Goal: Task Accomplishment & Management: Manage account settings

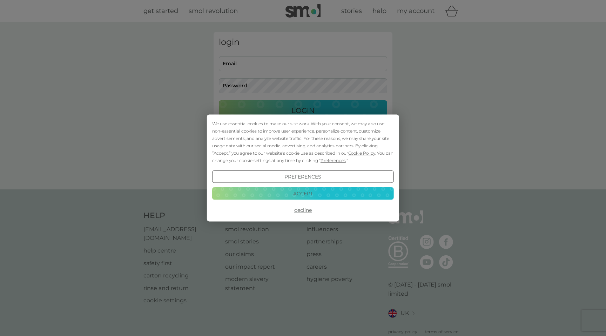
type input "[EMAIL_ADDRESS][PERSON_NAME][DOMAIN_NAME]"
click at [304, 191] on button "Accept" at bounding box center [303, 193] width 182 height 13
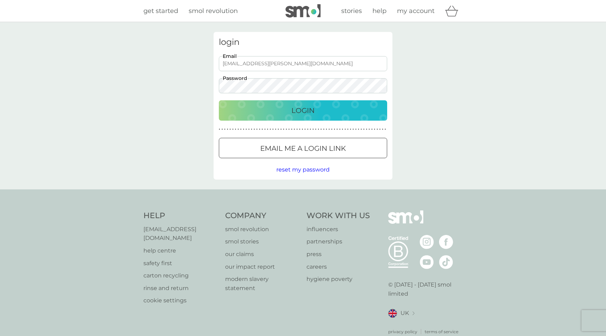
click at [319, 109] on div "Login" at bounding box center [303, 110] width 154 height 11
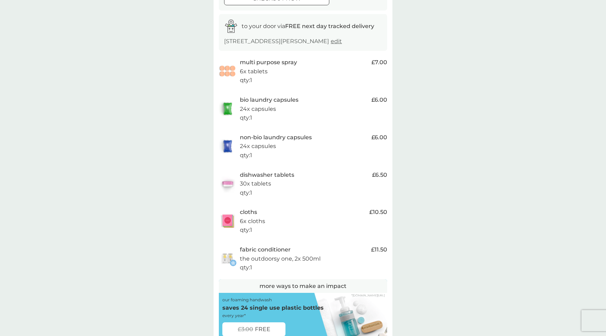
scroll to position [103, 0]
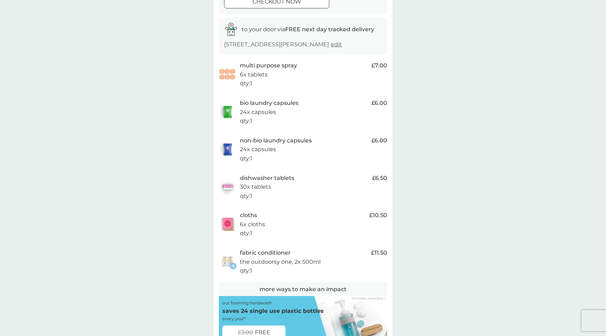
click at [331, 45] on span "edit" at bounding box center [336, 44] width 11 height 7
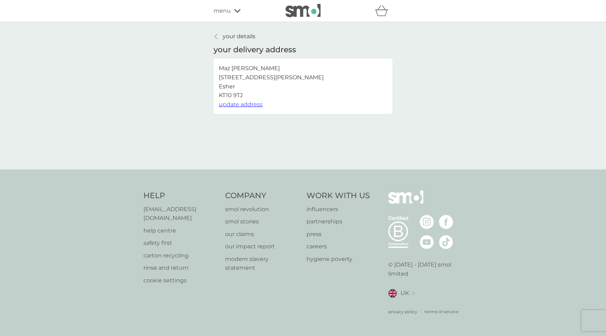
click at [217, 39] on icon at bounding box center [216, 37] width 3 height 6
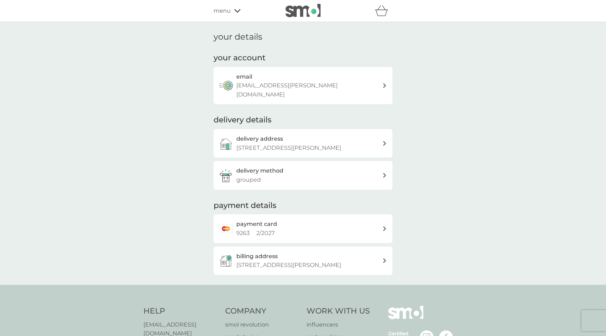
click at [313, 170] on div "delivery method grouped" at bounding box center [310, 175] width 146 height 18
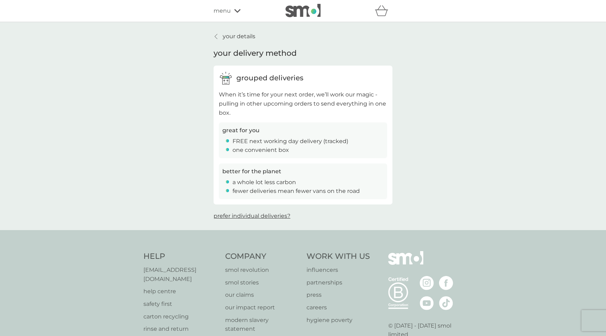
click at [217, 35] on icon at bounding box center [216, 37] width 3 height 6
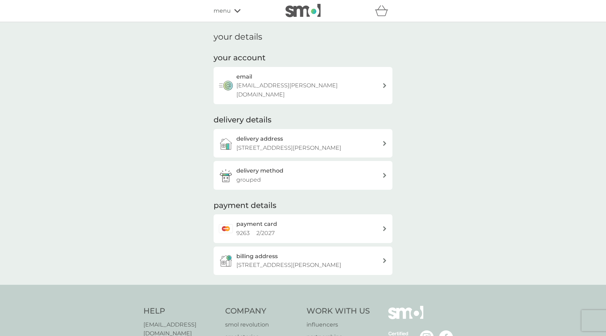
click at [236, 9] on icon at bounding box center [237, 11] width 6 height 4
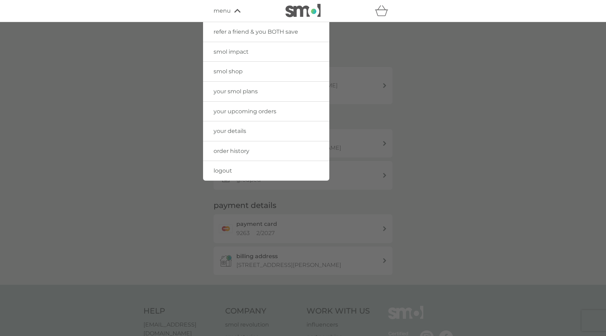
click at [235, 109] on span "your upcoming orders" at bounding box center [245, 111] width 63 height 7
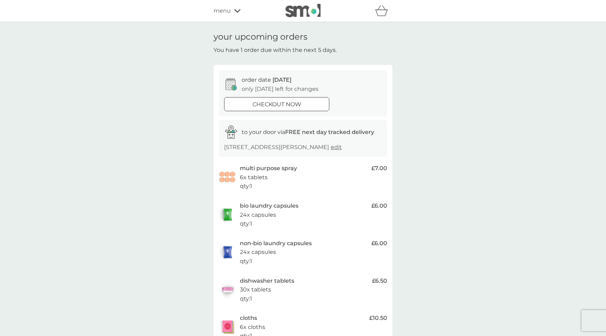
click at [238, 11] on icon at bounding box center [237, 11] width 6 height 4
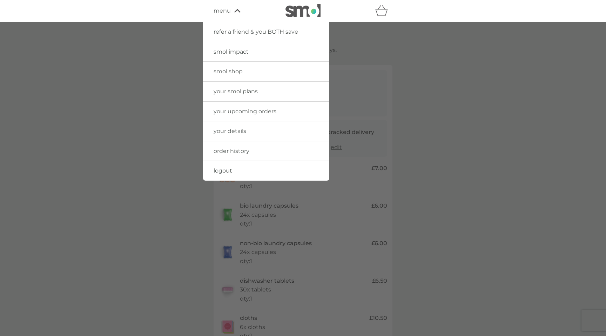
click at [236, 94] on span "your smol plans" at bounding box center [236, 91] width 44 height 7
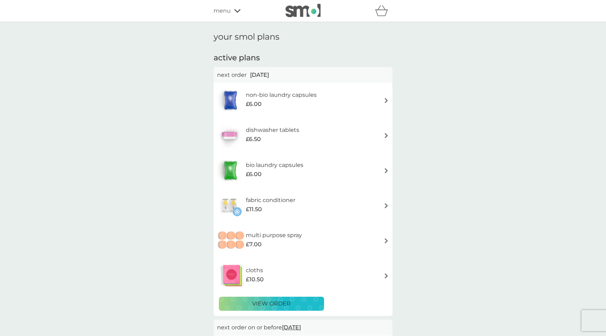
click at [385, 238] on img at bounding box center [386, 240] width 5 height 5
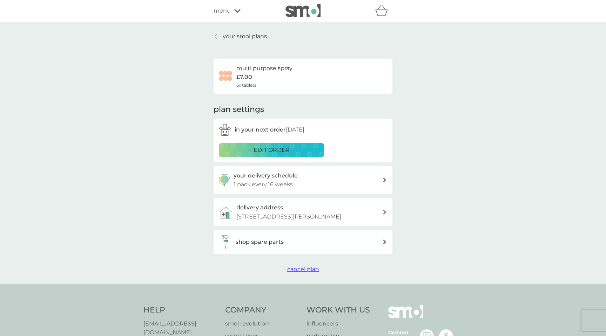
click at [386, 181] on icon at bounding box center [385, 180] width 4 height 5
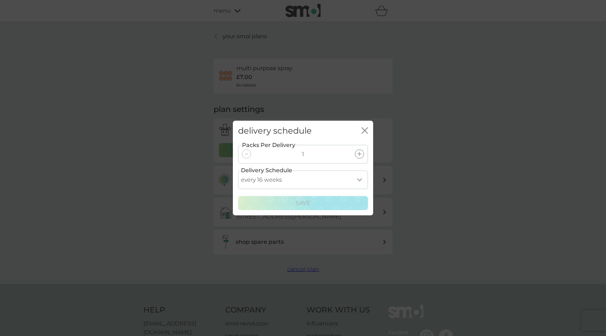
click at [362, 181] on select "every 1 week every 2 weeks every 3 weeks every 4 weeks every 5 weeks every 6 we…" at bounding box center [303, 180] width 130 height 19
select select "210"
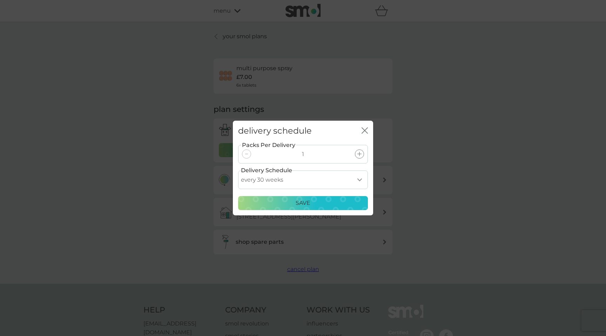
click at [304, 203] on p "Save" at bounding box center [303, 203] width 15 height 9
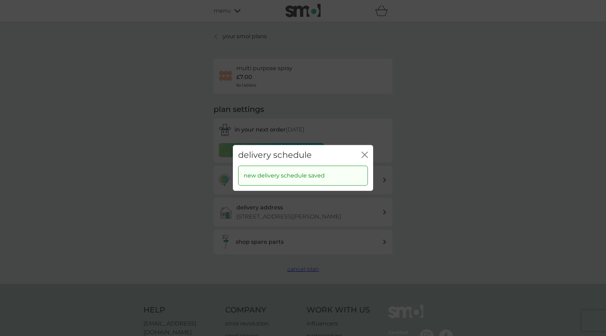
click at [367, 151] on div "close" at bounding box center [365, 155] width 6 height 10
click at [367, 154] on icon "close" at bounding box center [365, 155] width 6 height 6
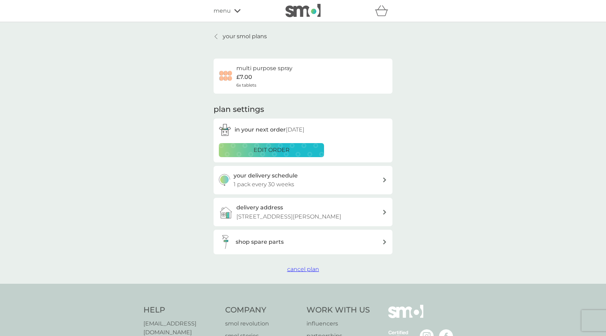
click at [289, 151] on p "edit order" at bounding box center [272, 150] width 36 height 9
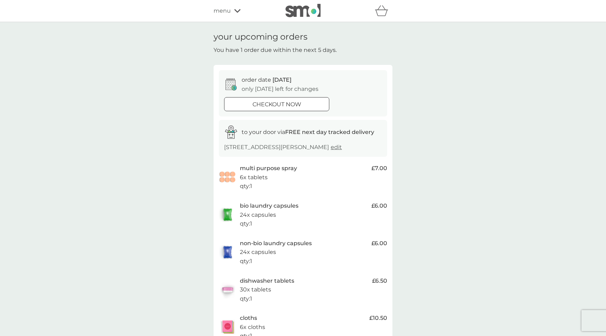
click at [238, 11] on icon at bounding box center [237, 11] width 6 height 4
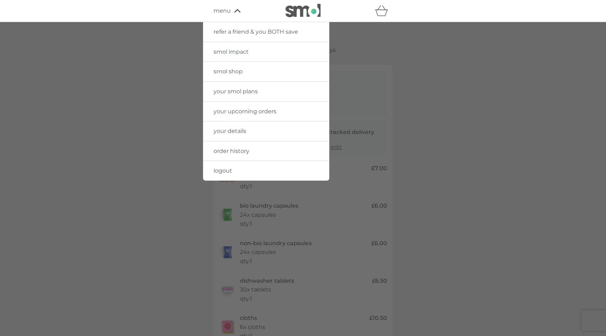
click at [241, 90] on span "your smol plans" at bounding box center [236, 91] width 44 height 7
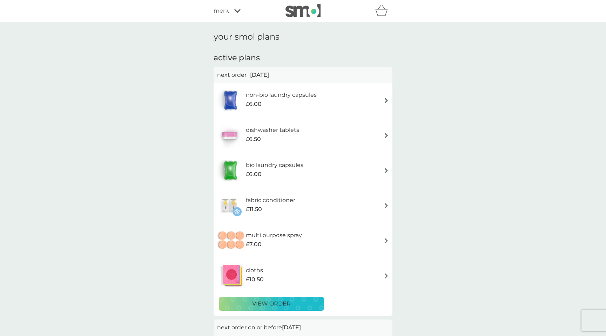
click at [384, 241] on img at bounding box center [386, 240] width 5 height 5
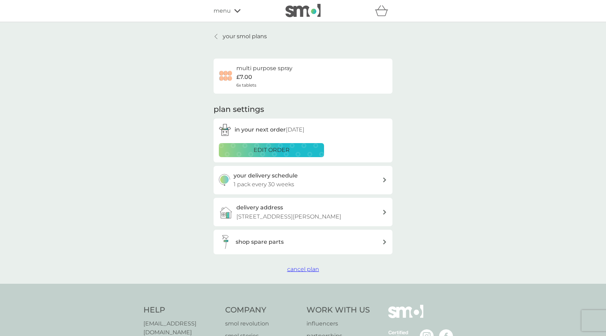
click at [384, 179] on icon at bounding box center [384, 180] width 3 height 5
select select "210"
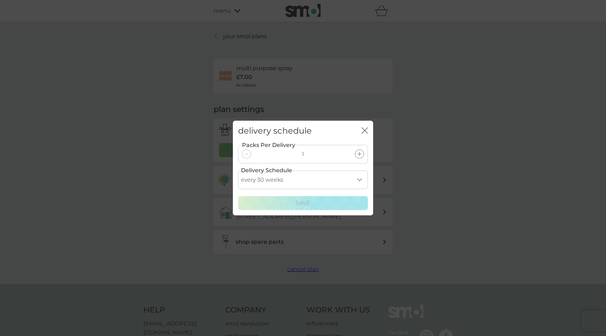
click at [367, 135] on div "close" at bounding box center [365, 131] width 6 height 10
click at [364, 131] on icon "close" at bounding box center [363, 131] width 3 height 6
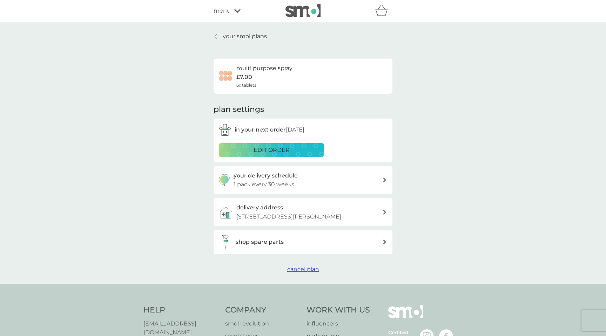
click at [295, 130] on span "in your next order 9 Sep 2025" at bounding box center [270, 129] width 70 height 7
click at [215, 36] on icon at bounding box center [216, 37] width 3 height 6
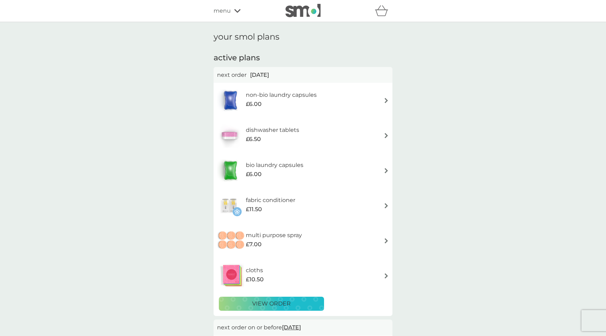
click at [383, 244] on div "multi purpose spray £7.00" at bounding box center [303, 240] width 172 height 25
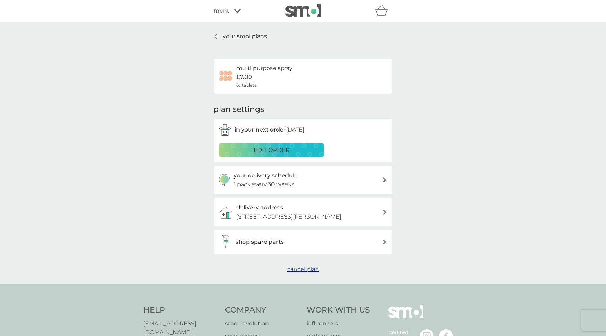
click at [258, 70] on h6 "multi purpose spray" at bounding box center [265, 68] width 56 height 9
click at [261, 149] on p "edit order" at bounding box center [272, 150] width 36 height 9
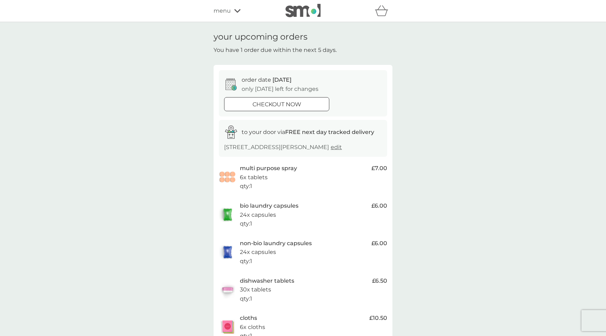
click at [282, 176] on div "multi purpose spray 6x tablets qty : 1" at bounding box center [304, 177] width 128 height 27
click at [331, 148] on span "edit" at bounding box center [336, 147] width 11 height 7
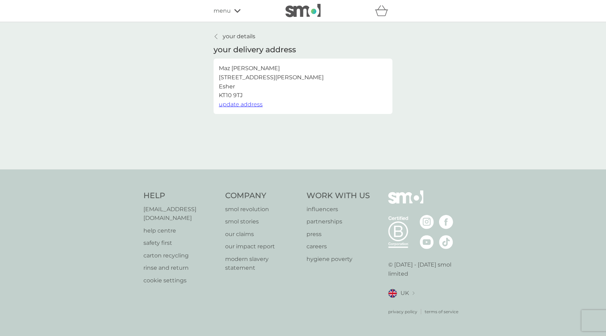
click at [218, 33] on link "your details" at bounding box center [235, 36] width 42 height 9
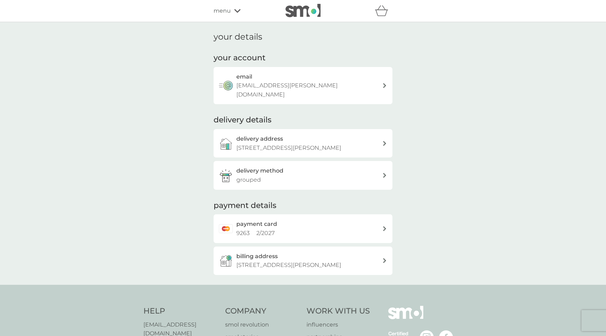
click at [299, 169] on div "delivery method grouped" at bounding box center [310, 175] width 146 height 18
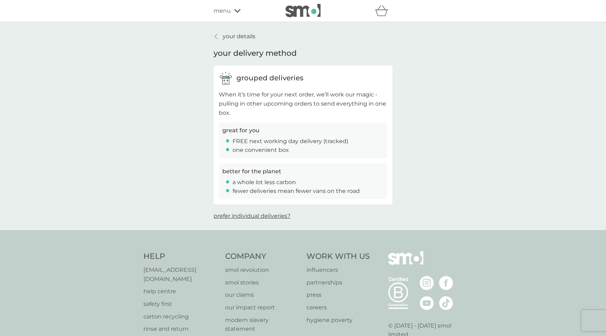
click at [219, 34] on link "your details" at bounding box center [235, 36] width 42 height 9
